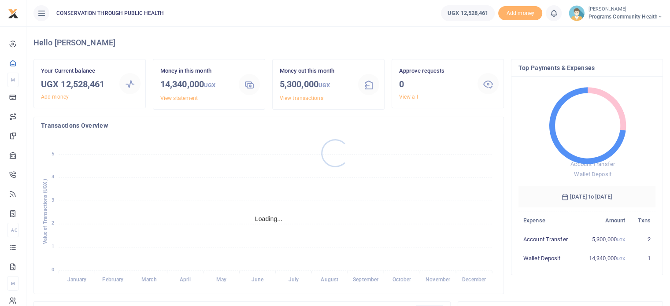
scroll to position [7, 7]
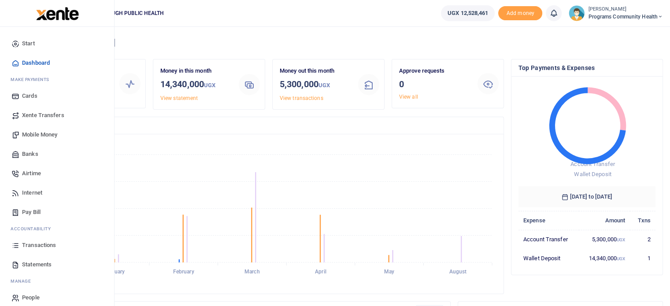
click at [47, 248] on span "Transactions" at bounding box center [39, 245] width 34 height 9
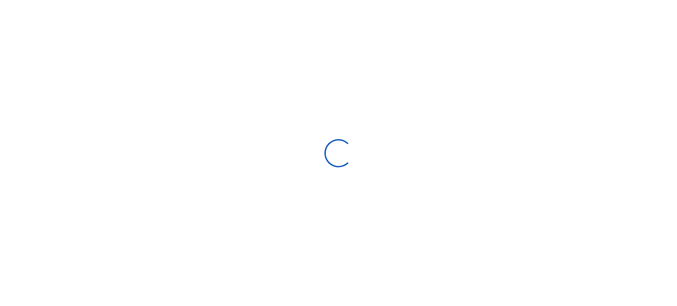
select select
type input "07/12/2025 - 08/10/2025"
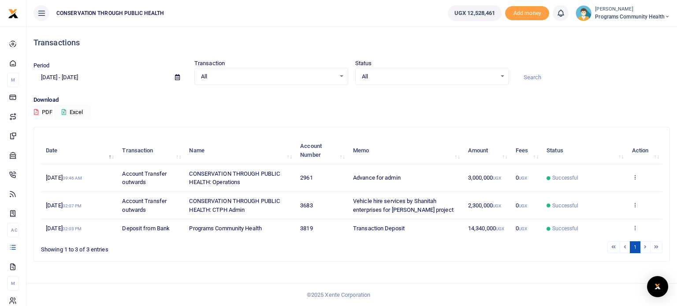
click at [672, 44] on div "Transactions" at bounding box center [351, 42] width 643 height 33
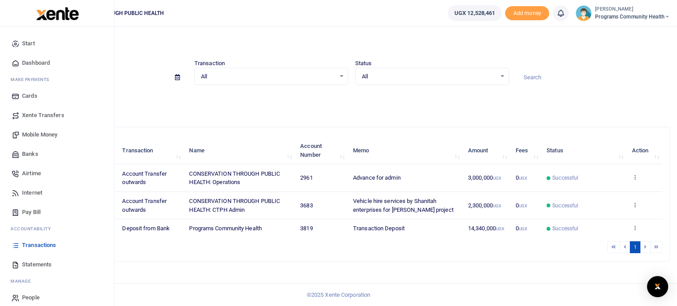
click at [34, 133] on span "Mobile Money" at bounding box center [39, 134] width 35 height 9
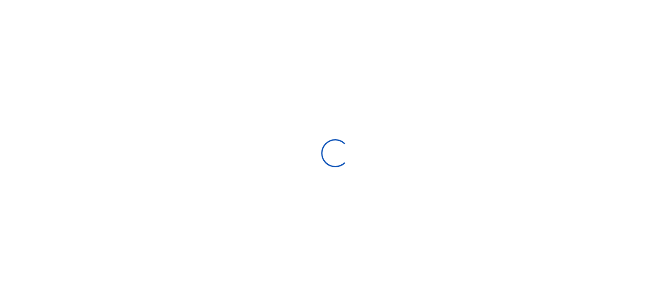
select select "Loading bundles"
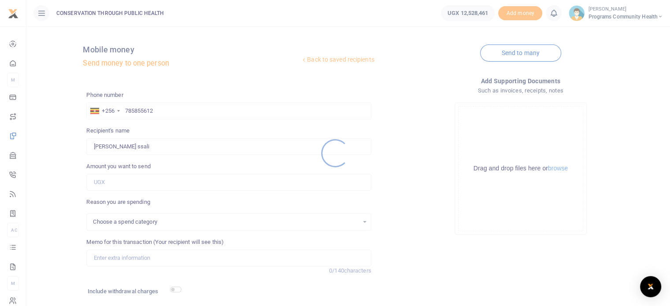
select select
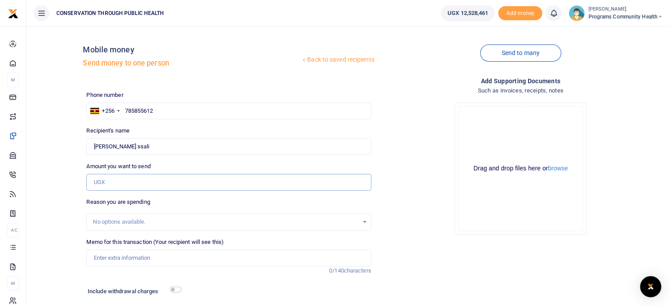
click at [115, 184] on input "Amount you want to send" at bounding box center [228, 182] width 285 height 17
type input "1,200,000"
click at [116, 223] on div "No options available." at bounding box center [225, 222] width 265 height 9
click at [115, 255] on input "Memo for this transaction (Your recipient will see this)" at bounding box center [228, 258] width 285 height 17
type input "NESTLER Pilot activity 2025 DSA"
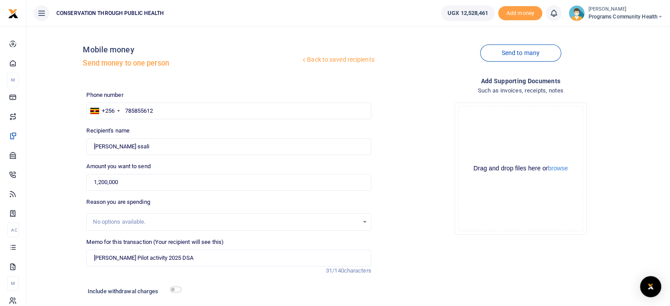
click at [178, 294] on div "Include withdrawal charges" at bounding box center [132, 292] width 97 height 14
click at [177, 290] on input "checkbox" at bounding box center [175, 290] width 11 height 6
checkbox input "true"
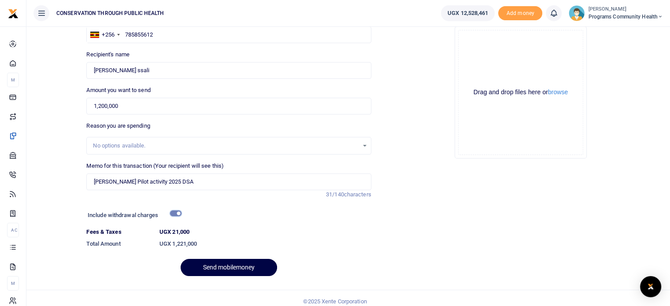
scroll to position [78, 0]
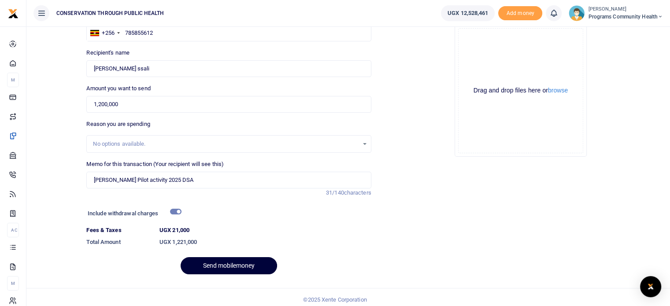
click at [244, 263] on button "Send mobilemoney" at bounding box center [229, 265] width 96 height 17
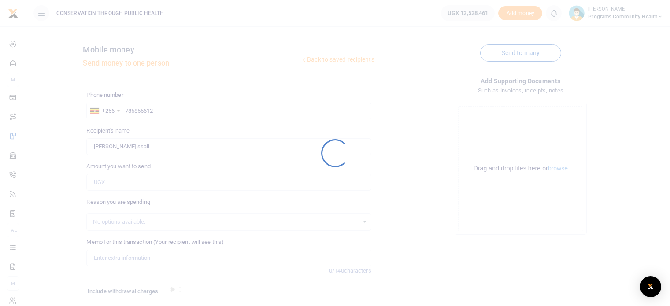
scroll to position [58, 0]
